Goal: Navigation & Orientation: Find specific page/section

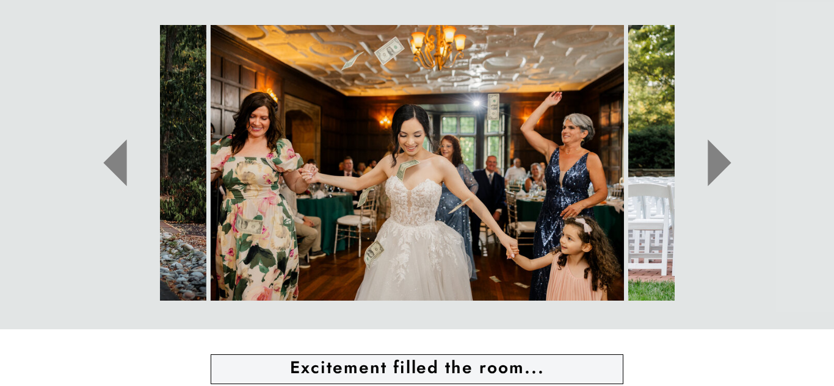
scroll to position [619, 0]
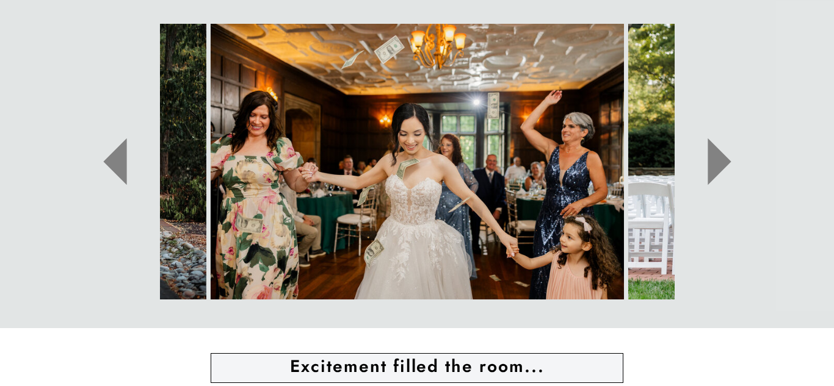
click at [707, 153] on icon at bounding box center [718, 162] width 23 height 47
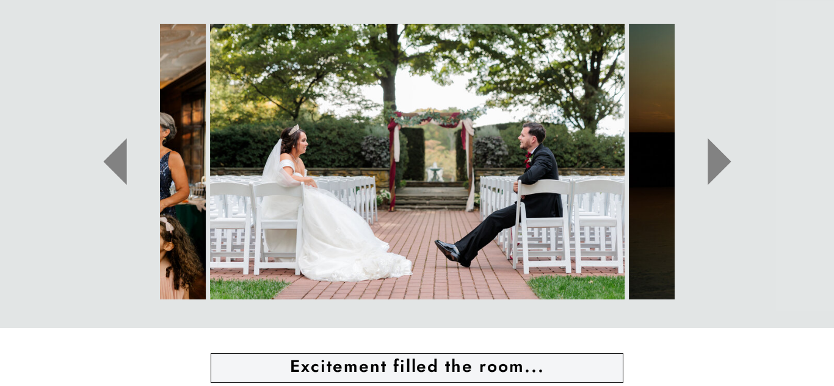
click at [697, 154] on icon at bounding box center [719, 161] width 93 height 125
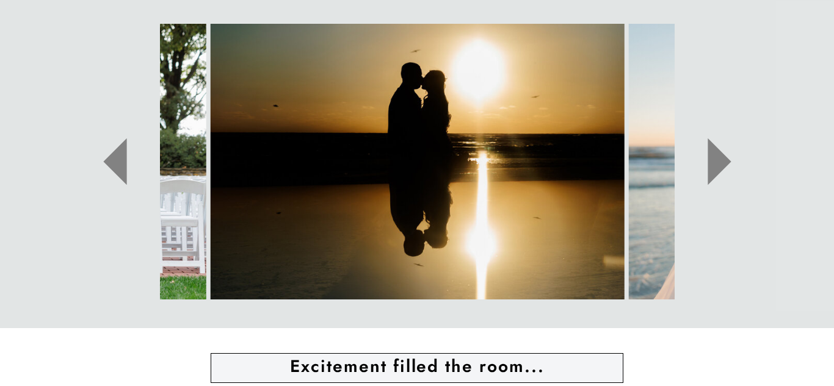
click at [715, 150] on icon at bounding box center [718, 162] width 23 height 47
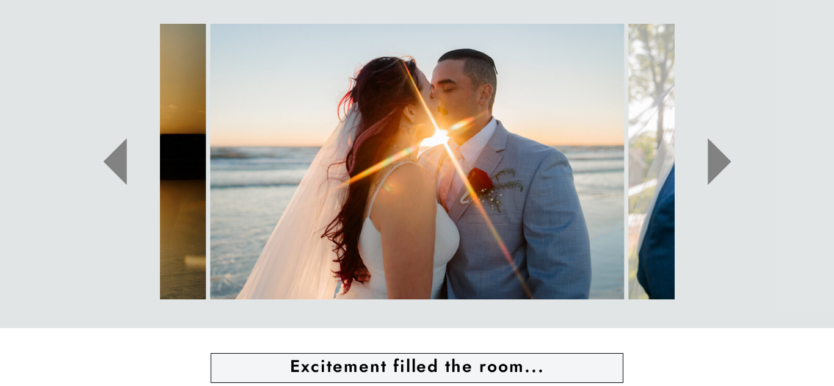
click at [715, 150] on icon at bounding box center [718, 162] width 23 height 47
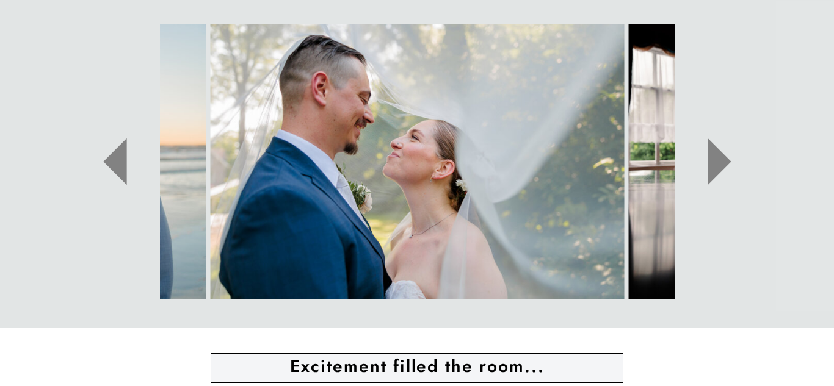
click at [715, 150] on icon at bounding box center [718, 162] width 23 height 47
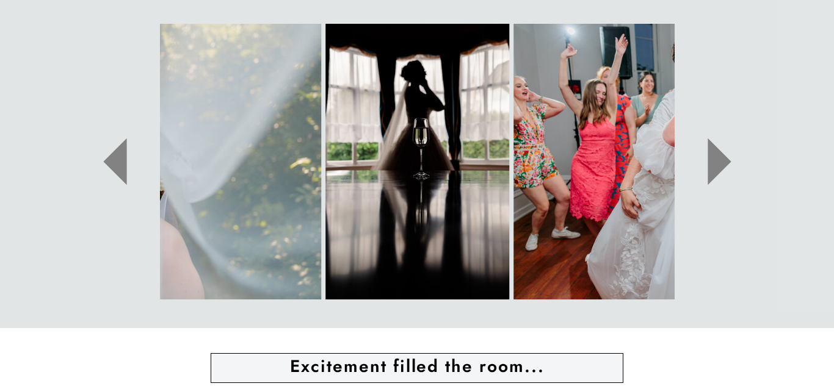
click at [715, 150] on icon at bounding box center [718, 162] width 23 height 47
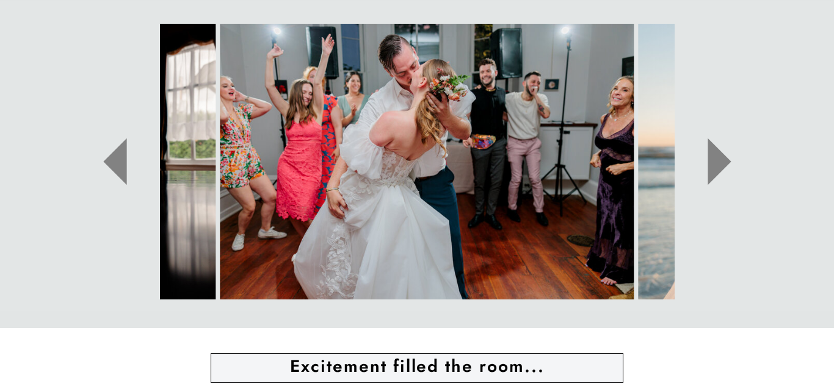
click at [715, 150] on icon at bounding box center [718, 162] width 23 height 47
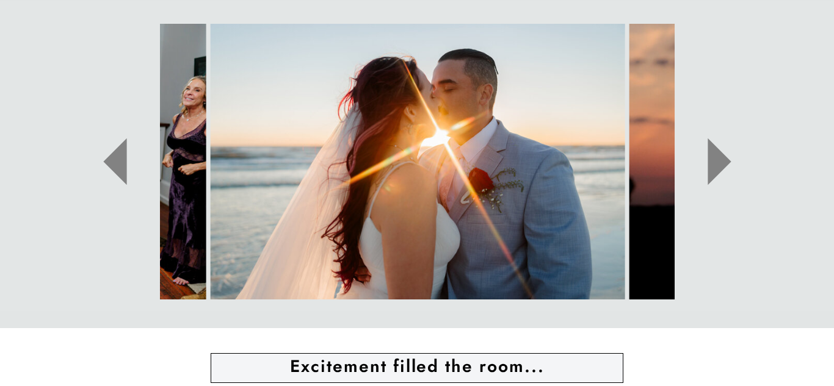
click at [715, 150] on icon at bounding box center [718, 162] width 23 height 47
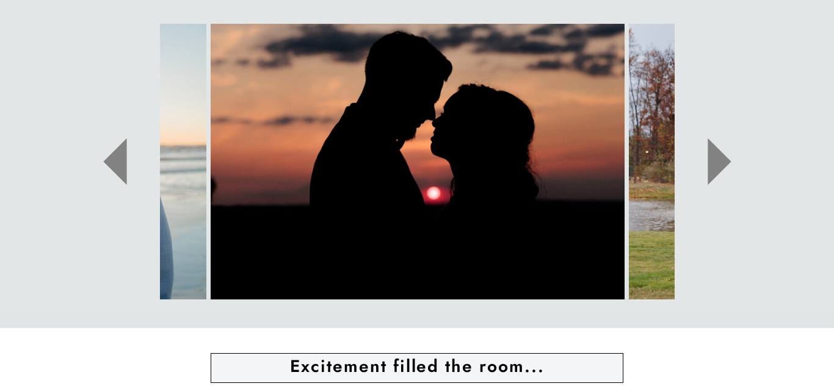
click at [715, 150] on icon at bounding box center [718, 162] width 23 height 47
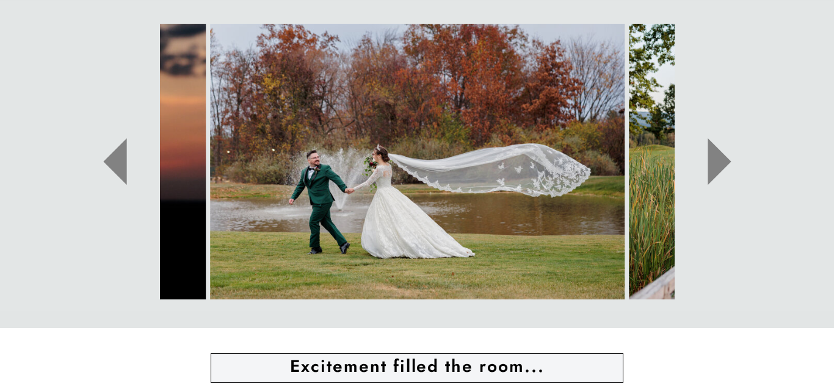
click at [715, 150] on icon at bounding box center [718, 162] width 23 height 47
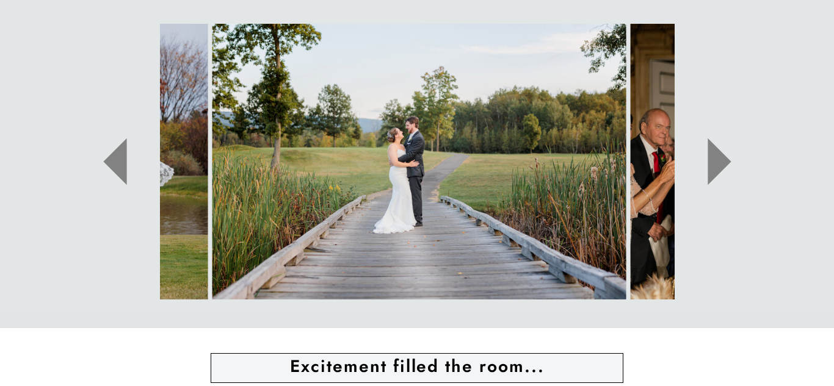
click at [715, 150] on icon at bounding box center [718, 162] width 23 height 47
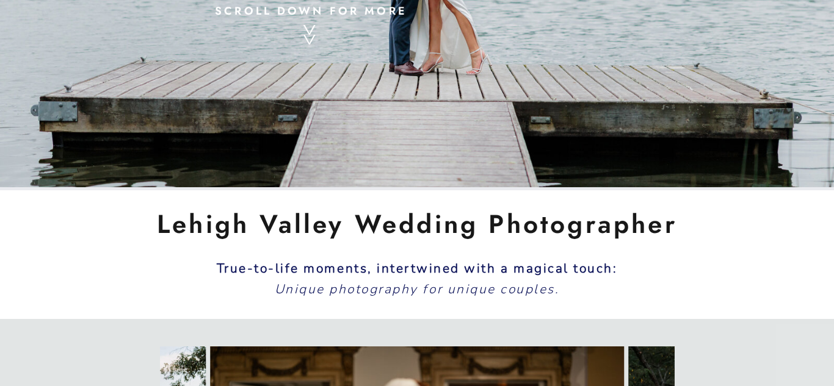
scroll to position [299, 0]
